Goal: Information Seeking & Learning: Check status

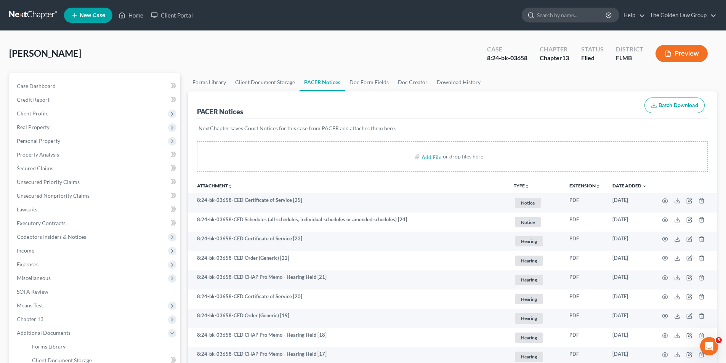
click at [551, 13] on input "search" at bounding box center [572, 15] width 70 height 14
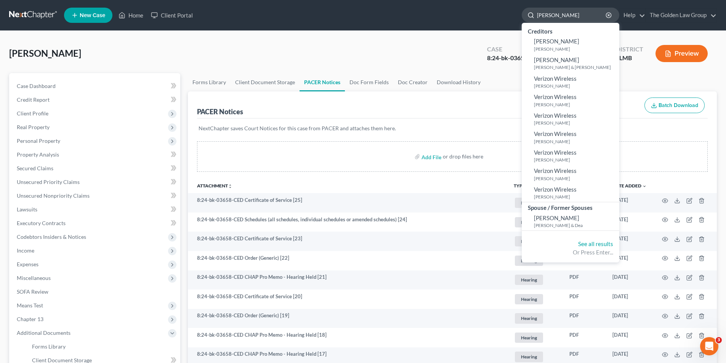
type input "[PERSON_NAME]"
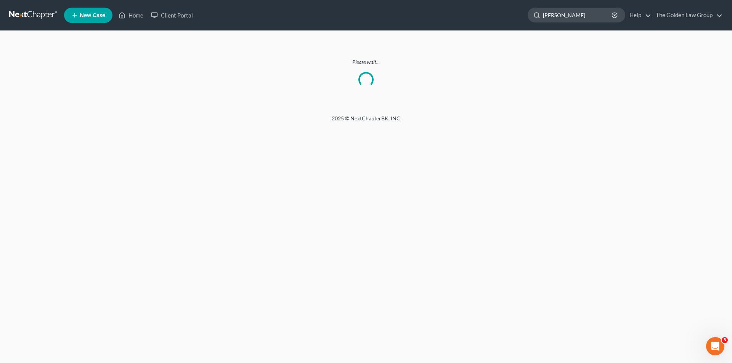
click at [564, 15] on input "[PERSON_NAME]" at bounding box center [578, 15] width 70 height 14
click at [595, 16] on input "[PERSON_NAME]" at bounding box center [578, 15] width 70 height 14
click at [565, 16] on input "[PERSON_NAME]" at bounding box center [578, 15] width 70 height 14
click at [592, 15] on input "[PERSON_NAME]" at bounding box center [578, 15] width 70 height 14
click at [551, 14] on input "[PERSON_NAME]" at bounding box center [578, 15] width 70 height 14
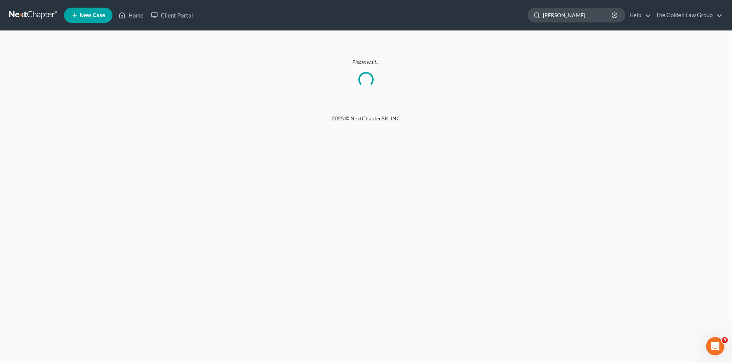
click at [563, 15] on input "[PERSON_NAME]" at bounding box center [578, 15] width 70 height 14
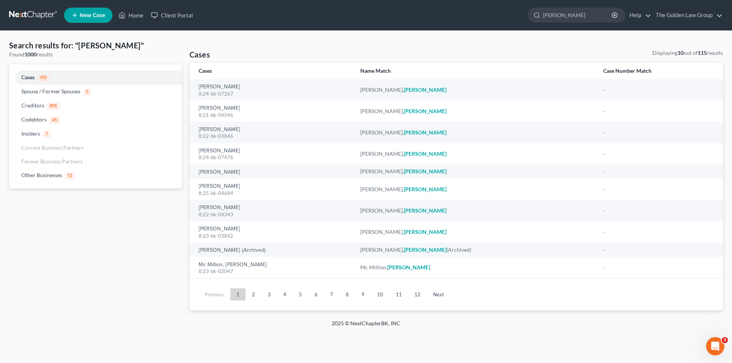
type input "[PERSON_NAME]"
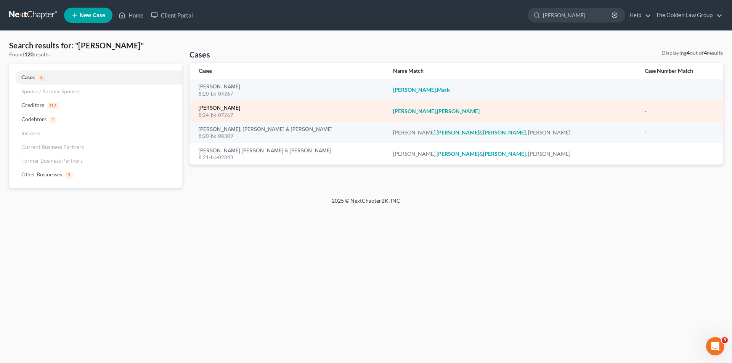
click at [213, 107] on link "[PERSON_NAME]" at bounding box center [220, 108] width 42 height 5
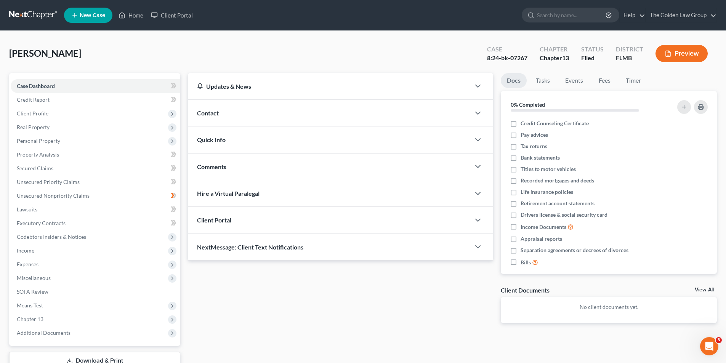
click at [688, 53] on button "Preview" at bounding box center [681, 53] width 52 height 17
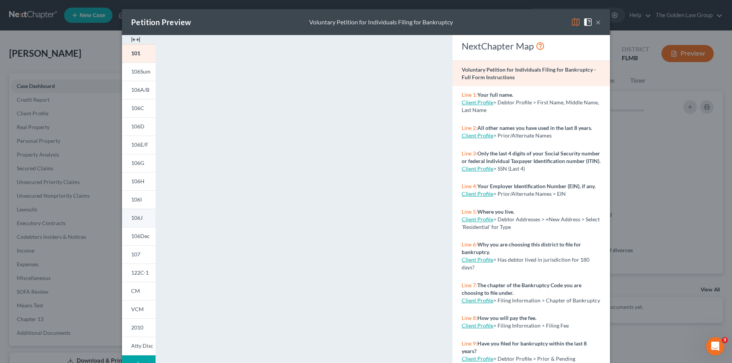
click at [139, 215] on span "106J" at bounding box center [136, 218] width 11 height 6
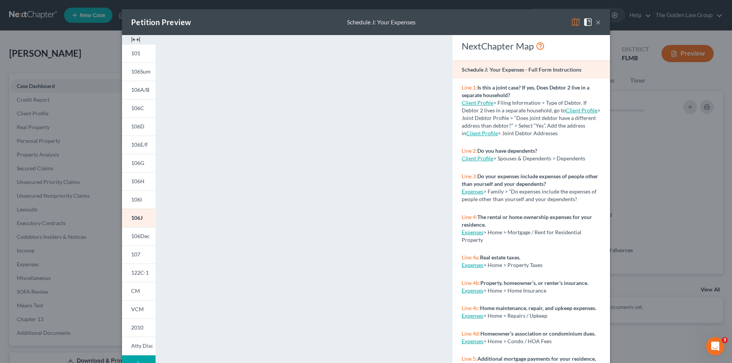
click at [72, 278] on div "Petition Preview Schedule J: Your Expenses × 101 106Sum 106A/B 106C 106D 106E/F…" at bounding box center [366, 181] width 732 height 363
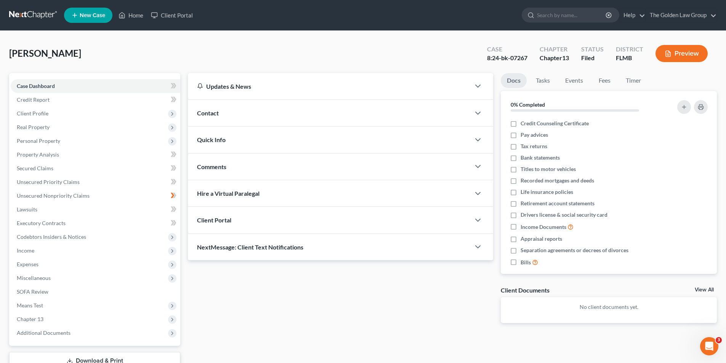
scroll to position [56, 0]
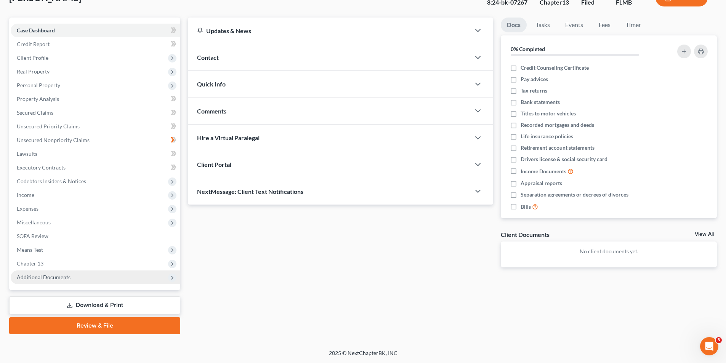
click at [58, 277] on span "Additional Documents" at bounding box center [44, 277] width 54 height 6
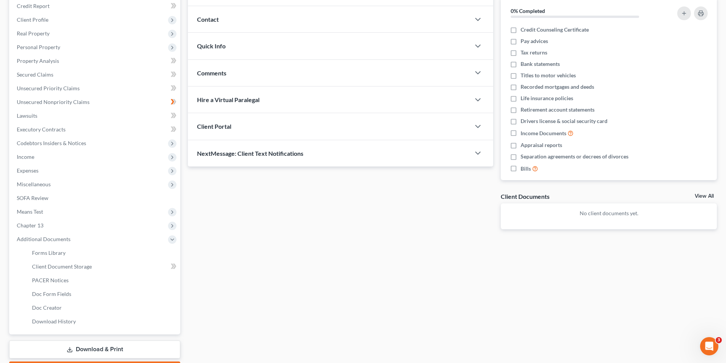
scroll to position [132, 0]
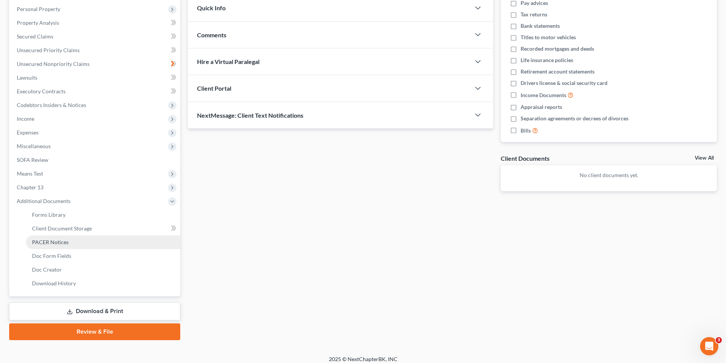
click at [56, 241] on span "PACER Notices" at bounding box center [50, 242] width 37 height 6
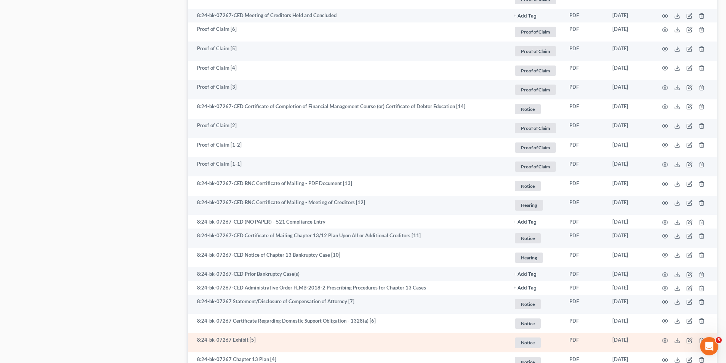
scroll to position [844, 0]
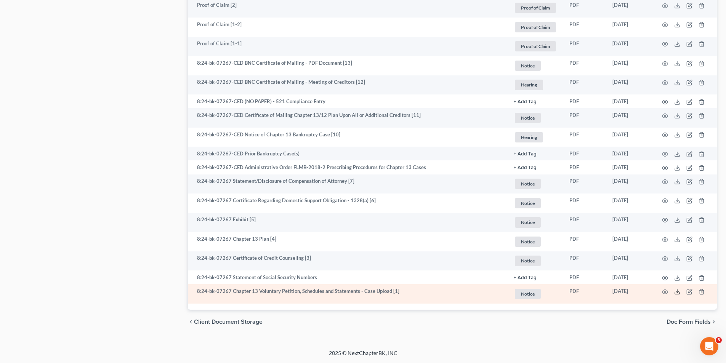
click at [676, 291] on icon at bounding box center [677, 292] width 6 height 6
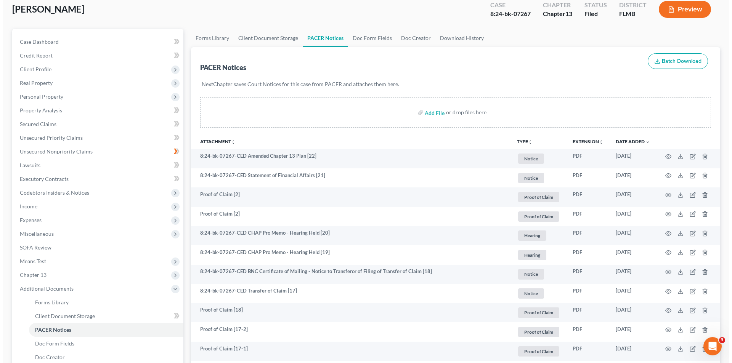
scroll to position [0, 0]
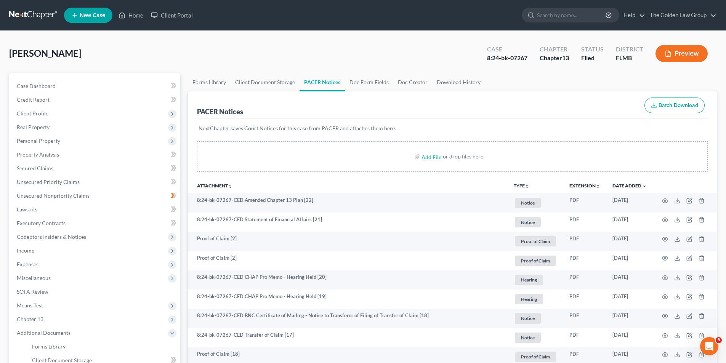
click at [674, 54] on button "Preview" at bounding box center [681, 53] width 52 height 17
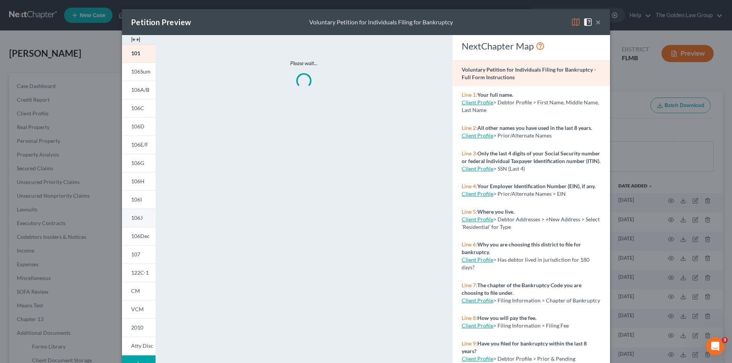
click at [138, 217] on span "106J" at bounding box center [136, 218] width 11 height 6
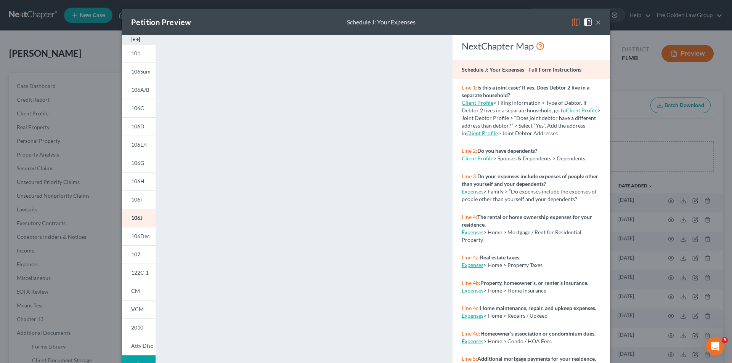
click at [95, 220] on div "Petition Preview Schedule J: Your Expenses × 101 106Sum 106A/B 106C 106D 106E/F…" at bounding box center [366, 181] width 732 height 363
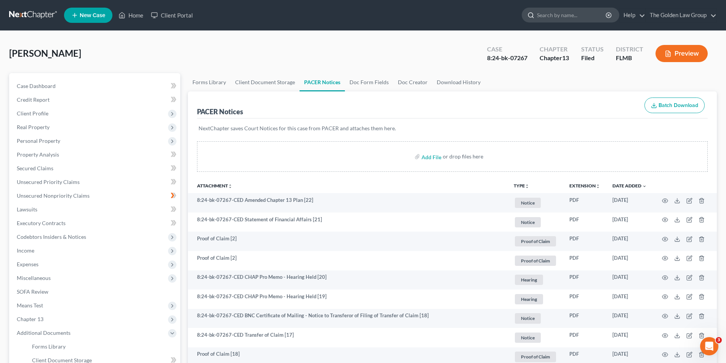
click at [569, 11] on input "search" at bounding box center [572, 15] width 70 height 14
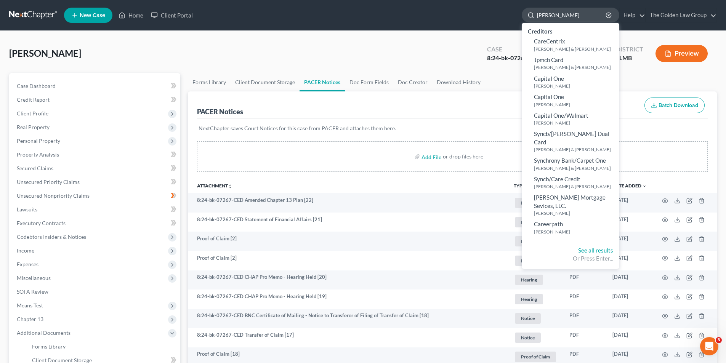
type input "[PERSON_NAME]"
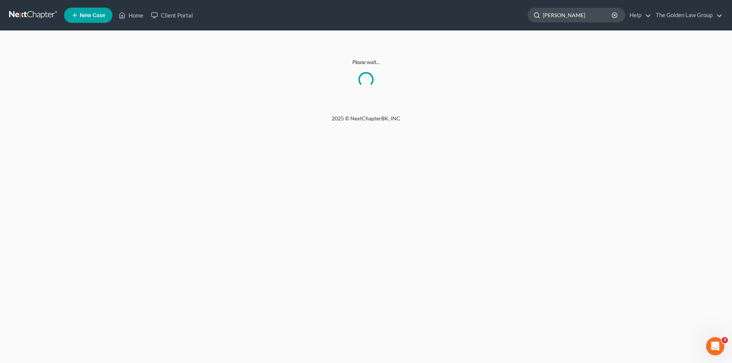
click at [577, 17] on input "[PERSON_NAME]" at bounding box center [578, 15] width 70 height 14
click at [568, 17] on input "[PERSON_NAME]" at bounding box center [578, 15] width 70 height 14
type input "C"
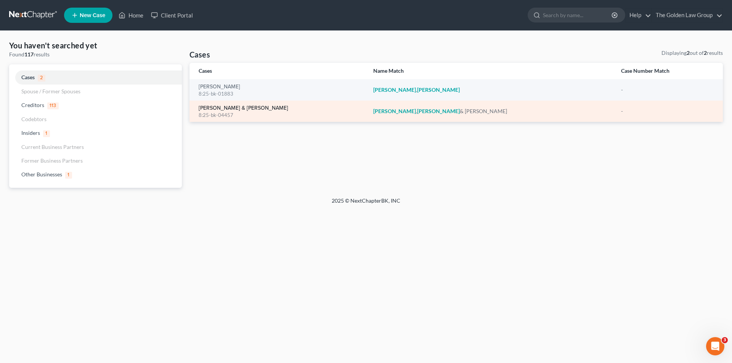
click at [213, 109] on link "[PERSON_NAME] & [PERSON_NAME]" at bounding box center [244, 108] width 90 height 5
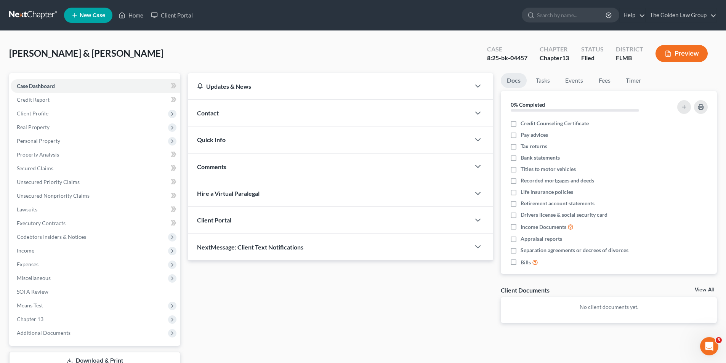
click at [688, 51] on button "Preview" at bounding box center [681, 53] width 52 height 17
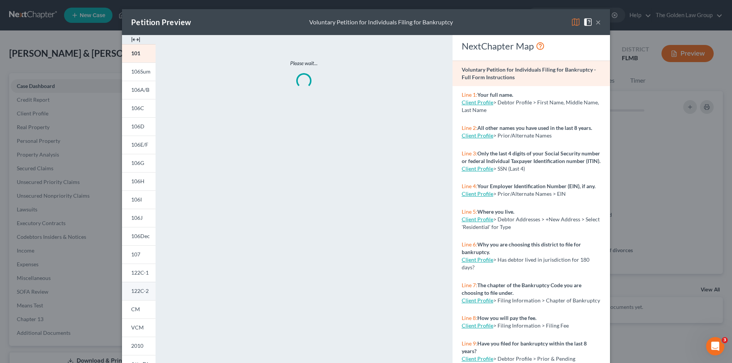
click at [135, 291] on span "122C-2" at bounding box center [140, 291] width 18 height 6
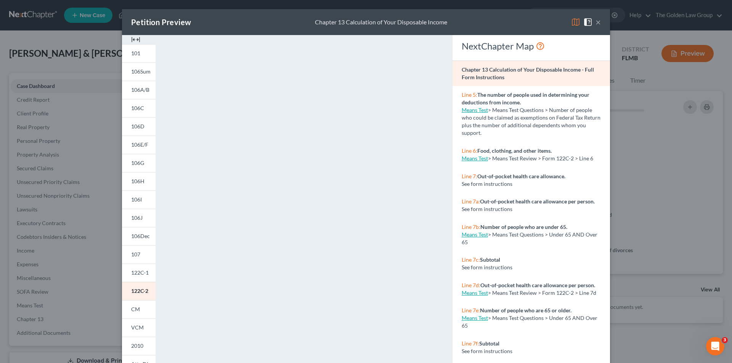
click at [596, 21] on button "×" at bounding box center [597, 22] width 5 height 9
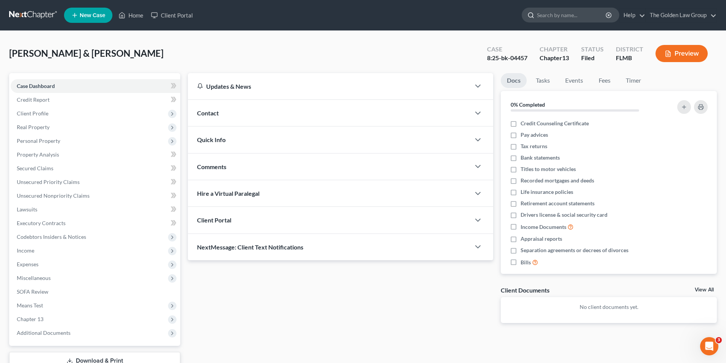
click at [544, 15] on input "search" at bounding box center [572, 15] width 70 height 14
type input "Couture"
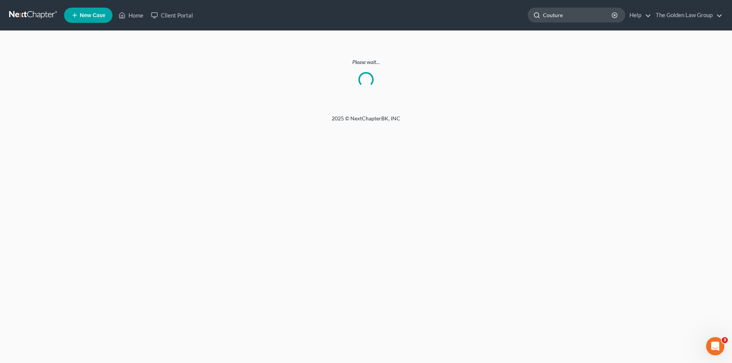
click at [569, 13] on input "Couture" at bounding box center [578, 15] width 70 height 14
click at [584, 15] on input "[PERSON_NAME]" at bounding box center [578, 15] width 70 height 14
click at [487, 189] on div "Home New Case Client Portal The Golden Law Group [PERSON_NAME][EMAIL_ADDRESS][D…" at bounding box center [366, 181] width 732 height 363
click at [597, 14] on input "[PERSON_NAME]" at bounding box center [578, 15] width 70 height 14
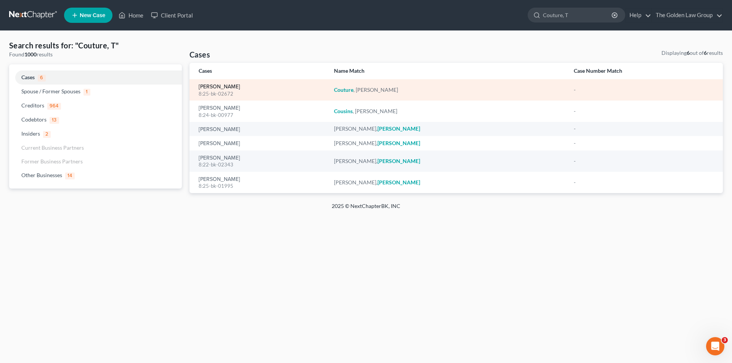
type input "Couture, T"
click at [213, 87] on link "[PERSON_NAME]" at bounding box center [220, 86] width 42 height 5
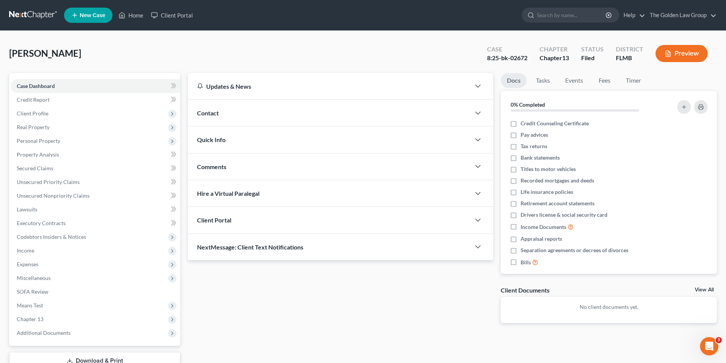
click at [688, 55] on button "Preview" at bounding box center [681, 53] width 52 height 17
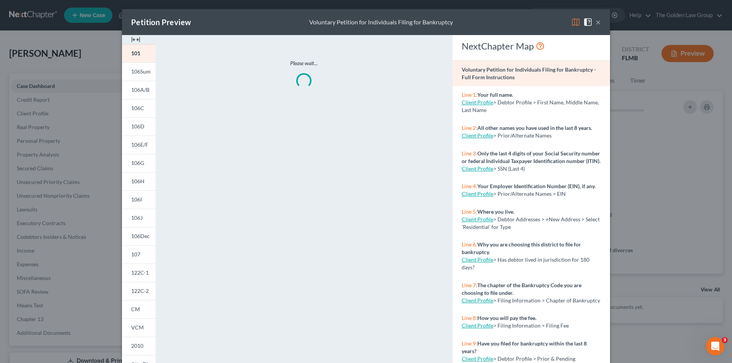
drag, startPoint x: 134, startPoint y: 289, endPoint x: 154, endPoint y: 274, distance: 24.5
click at [134, 288] on span "122C-2" at bounding box center [140, 291] width 18 height 6
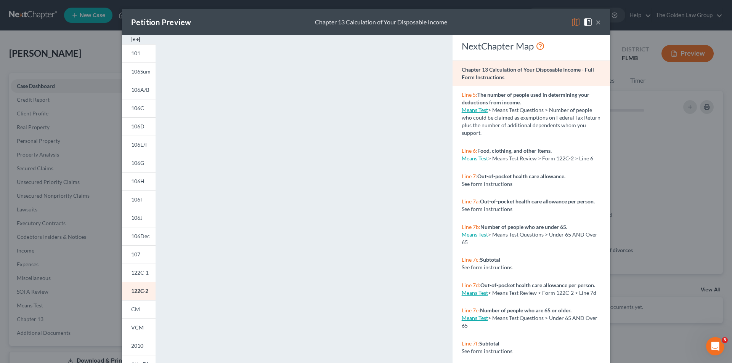
click at [80, 144] on div "Petition Preview Chapter 13 Calculation of Your Disposable Income × 101 106Sum …" at bounding box center [366, 181] width 732 height 363
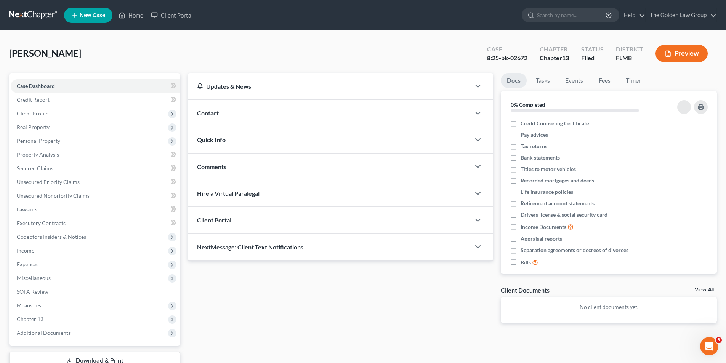
click at [678, 51] on button "Preview" at bounding box center [681, 53] width 52 height 17
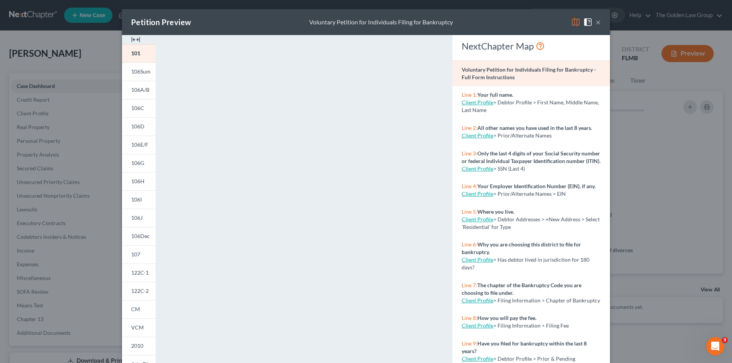
drag, startPoint x: 78, startPoint y: 178, endPoint x: 80, endPoint y: 175, distance: 4.3
click at [77, 177] on div "Petition Preview Voluntary Petition for Individuals Filing for Bankruptcy × 101…" at bounding box center [366, 181] width 732 height 363
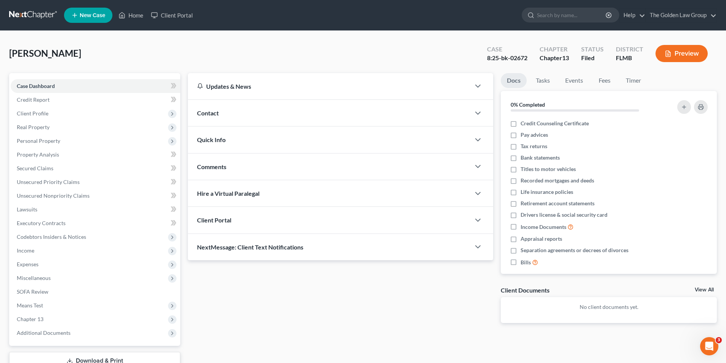
click at [686, 50] on button "Preview" at bounding box center [681, 53] width 52 height 17
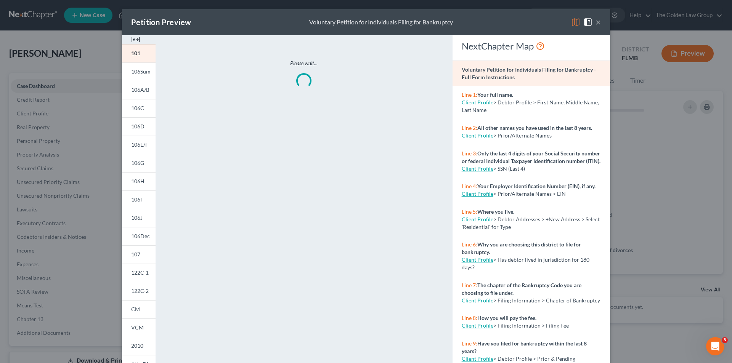
click at [33, 99] on div "Petition Preview Voluntary Petition for Individuals Filing for Bankruptcy × 101…" at bounding box center [366, 181] width 732 height 363
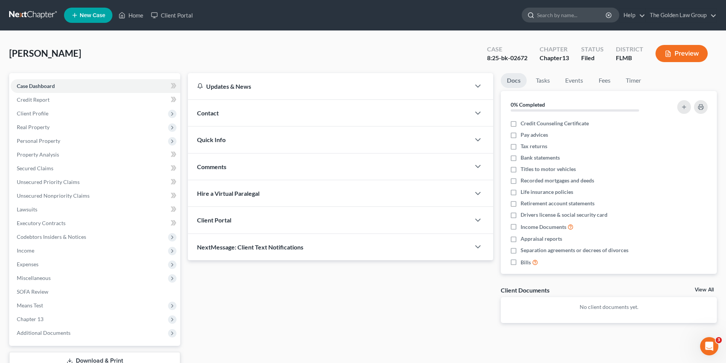
click at [553, 16] on input "search" at bounding box center [572, 15] width 70 height 14
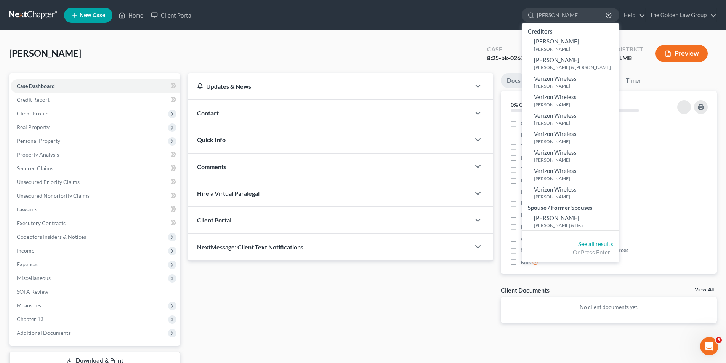
type input "[PERSON_NAME]"
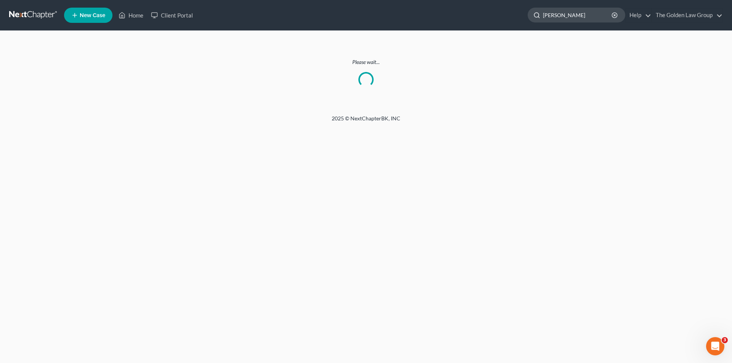
click at [552, 15] on input "[PERSON_NAME]" at bounding box center [578, 15] width 70 height 14
click at [582, 15] on input "[PERSON_NAME]" at bounding box center [578, 15] width 70 height 14
type input "[PERSON_NAME], , [PERSON_NAME]"
click at [139, 14] on link "Home" at bounding box center [131, 15] width 32 height 14
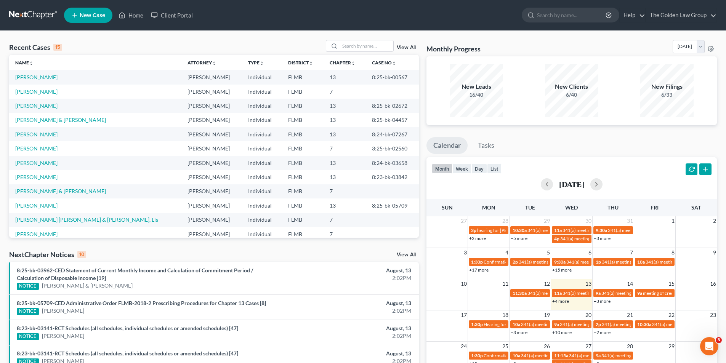
click at [34, 133] on link "[PERSON_NAME]" at bounding box center [36, 134] width 42 height 6
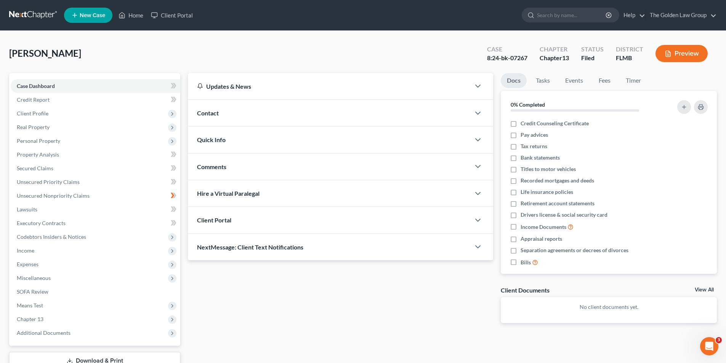
click at [689, 52] on button "Preview" at bounding box center [681, 53] width 52 height 17
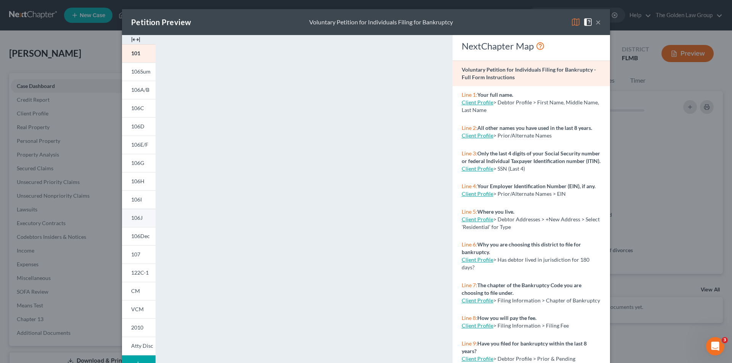
click at [135, 217] on span "106J" at bounding box center [136, 218] width 11 height 6
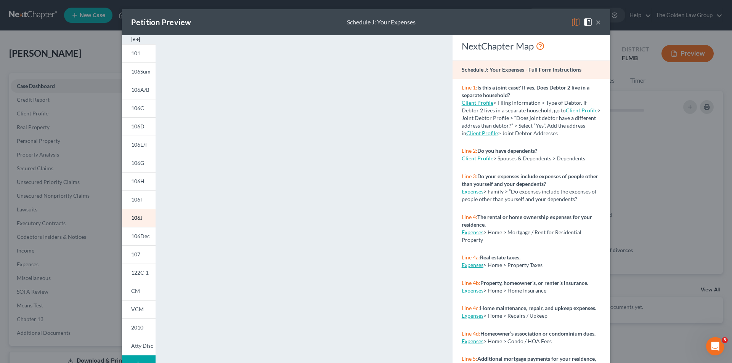
click at [87, 222] on div "Petition Preview Schedule J: Your Expenses × 101 106Sum 106A/B 106C 106D 106E/F…" at bounding box center [366, 181] width 732 height 363
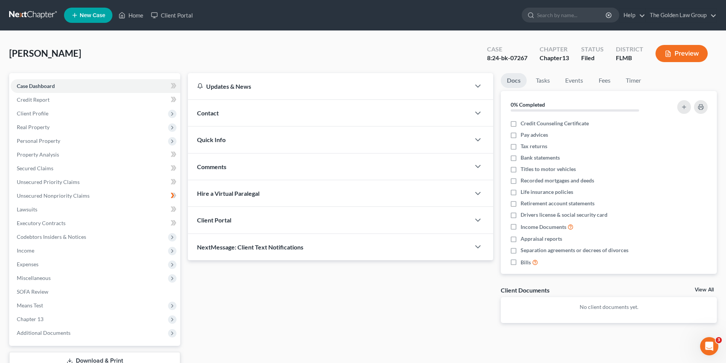
click at [679, 55] on button "Preview" at bounding box center [681, 53] width 52 height 17
click at [693, 54] on button "Preview" at bounding box center [681, 53] width 52 height 17
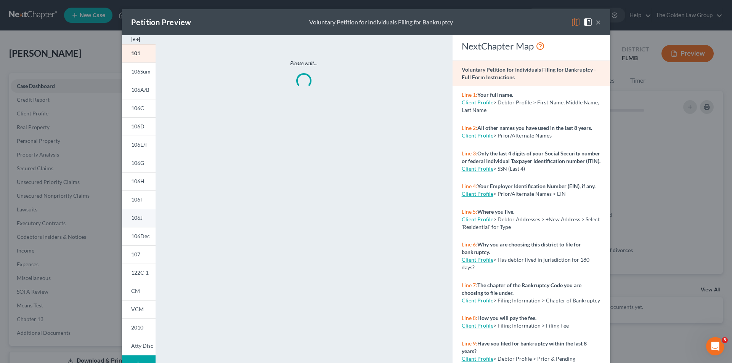
click at [141, 217] on link "106J" at bounding box center [139, 218] width 34 height 18
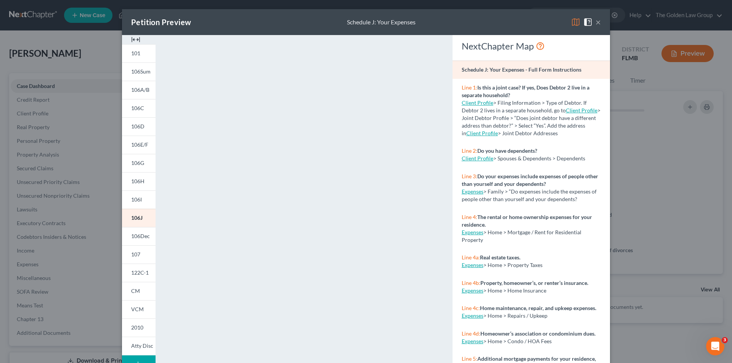
click at [71, 290] on div "Petition Preview Schedule J: Your Expenses × 101 106Sum 106A/B 106C 106D 106E/F…" at bounding box center [366, 181] width 732 height 363
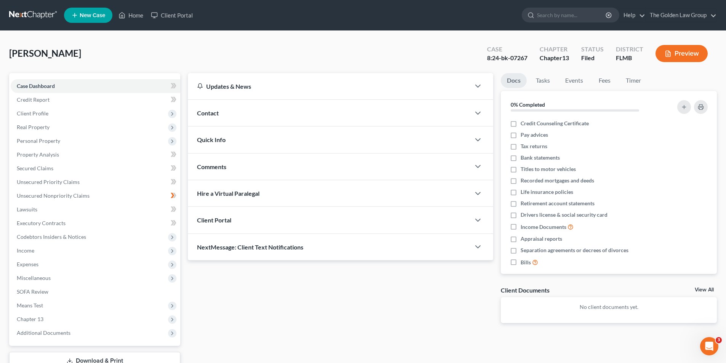
click at [684, 49] on button "Preview" at bounding box center [681, 53] width 52 height 17
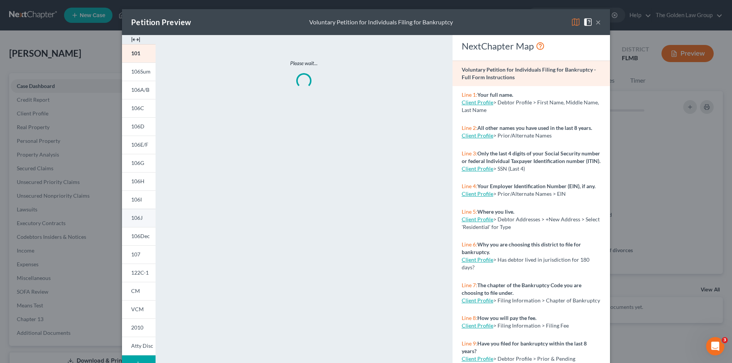
click at [140, 218] on span "106J" at bounding box center [136, 218] width 11 height 6
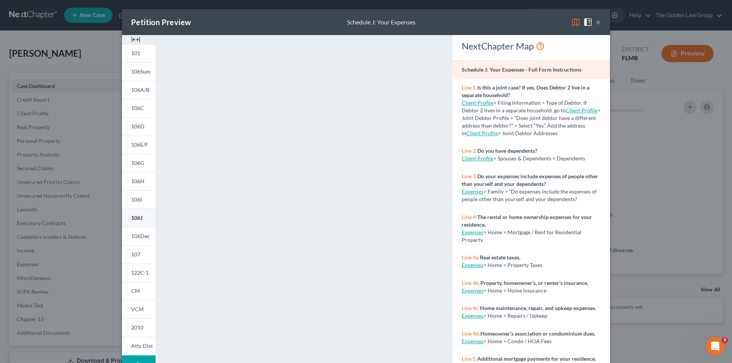
click at [136, 216] on span "106J" at bounding box center [136, 218] width 11 height 6
click at [139, 198] on span "106I" at bounding box center [136, 199] width 11 height 6
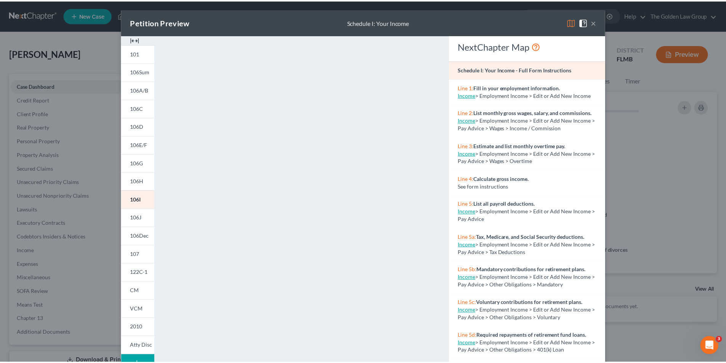
scroll to position [67, 0]
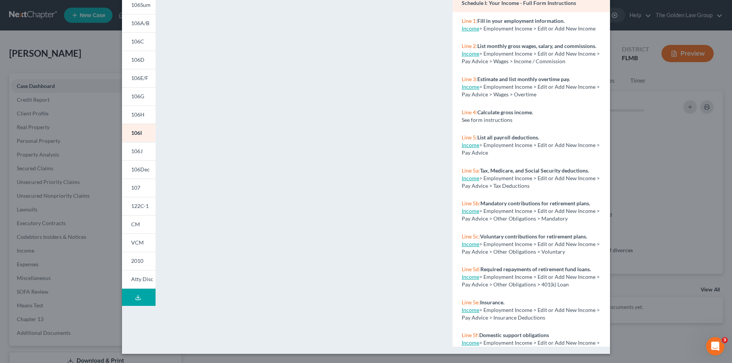
click at [101, 225] on div "Petition Preview Schedule I: Your Income × 101 106Sum 106A/B 106C 106D 106E/F 1…" at bounding box center [366, 181] width 732 height 363
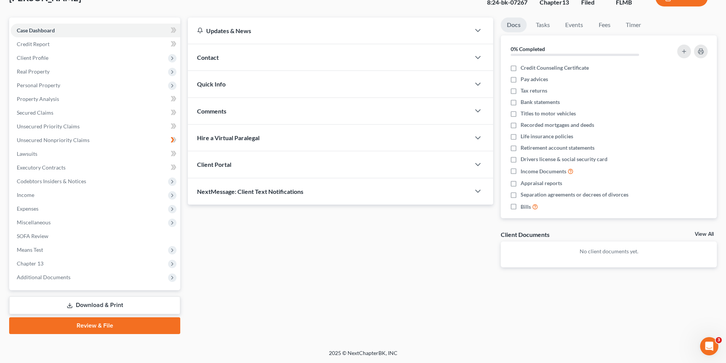
scroll to position [0, 0]
